Goal: Book appointment/travel/reservation

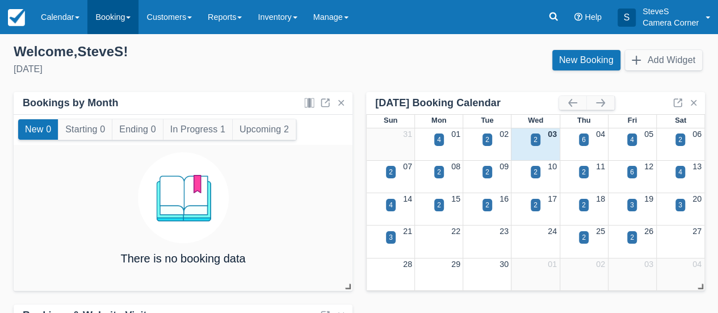
click at [110, 19] on link "Booking" at bounding box center [112, 17] width 51 height 34
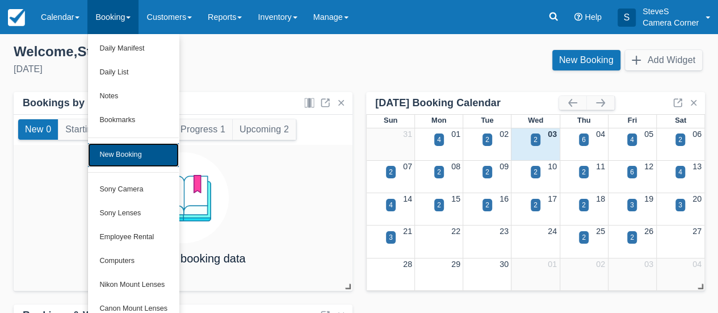
click at [115, 150] on link "New Booking" at bounding box center [133, 155] width 91 height 24
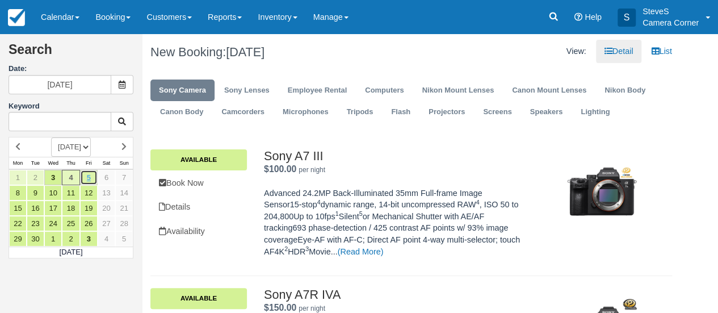
click at [90, 177] on link "5" at bounding box center [89, 177] width 18 height 15
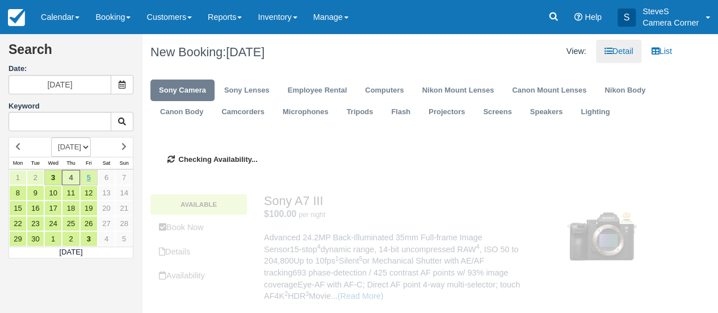
type input "09/05/25"
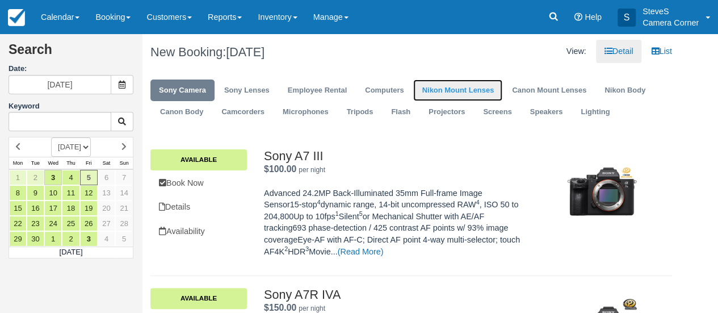
click at [454, 86] on link "Nikon Mount Lenses" at bounding box center [457, 90] width 89 height 22
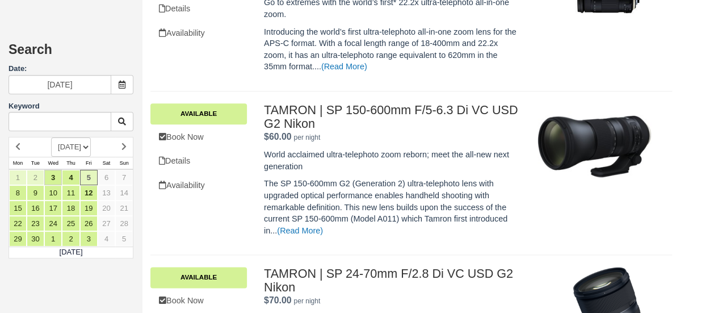
scroll to position [681, 0]
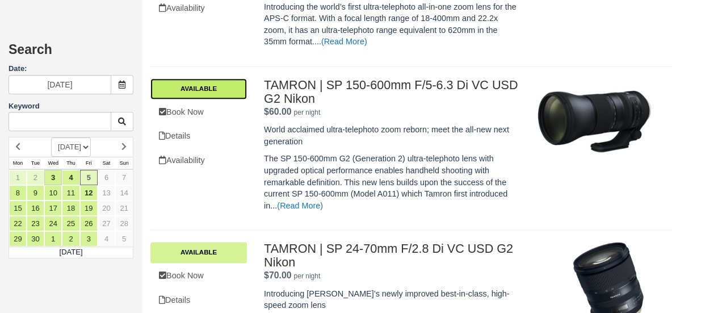
click at [227, 79] on link "Available" at bounding box center [198, 88] width 97 height 20
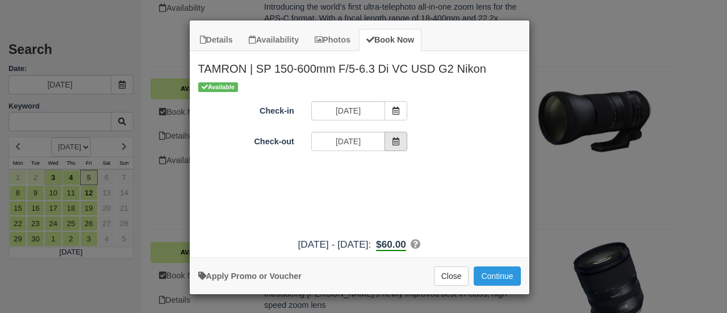
click at [395, 141] on icon "Item Modal" at bounding box center [396, 141] width 8 height 8
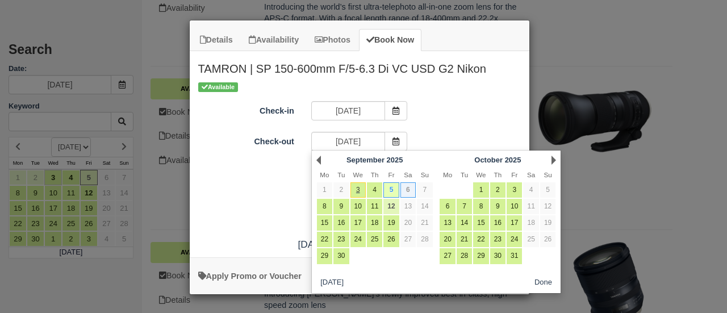
click at [392, 202] on link "12" at bounding box center [390, 206] width 15 height 15
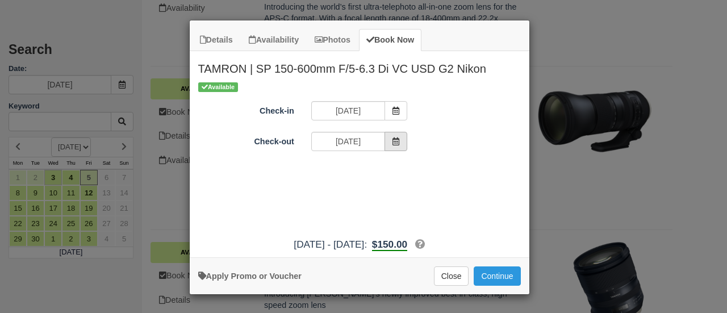
click at [397, 140] on icon "Item Modal" at bounding box center [396, 141] width 8 height 8
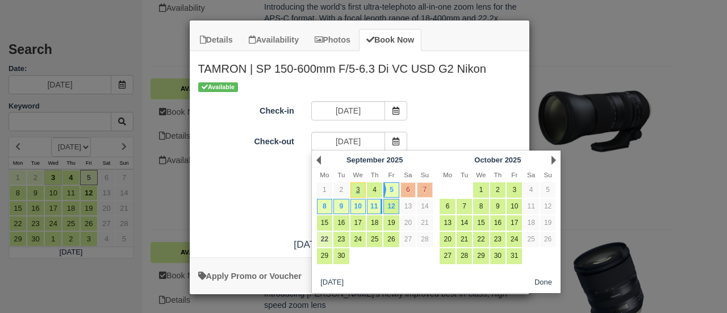
click at [324, 236] on link "22" at bounding box center [324, 239] width 15 height 15
type input "09/22/25"
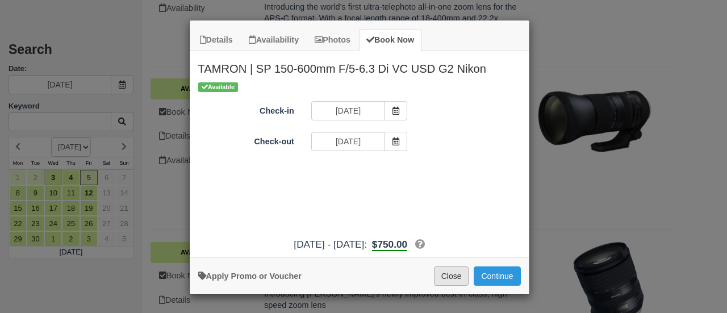
click at [459, 271] on button "Close" at bounding box center [451, 275] width 35 height 19
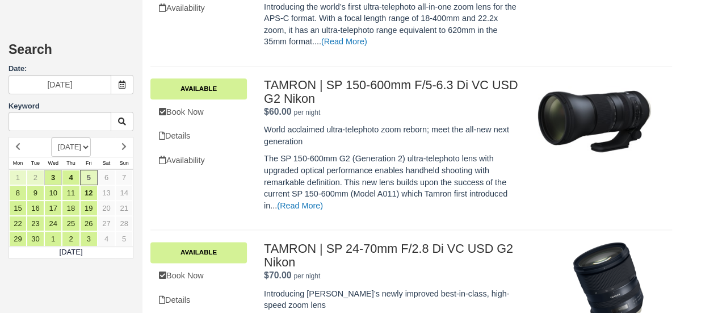
click at [445, 230] on div "TAMRON | SP 24-70mm F/2.8 Di VC USD G2 Nikon $70.00 per night . Available Book …" at bounding box center [411, 306] width 522 height 152
